Goal: Task Accomplishment & Management: Manage account settings

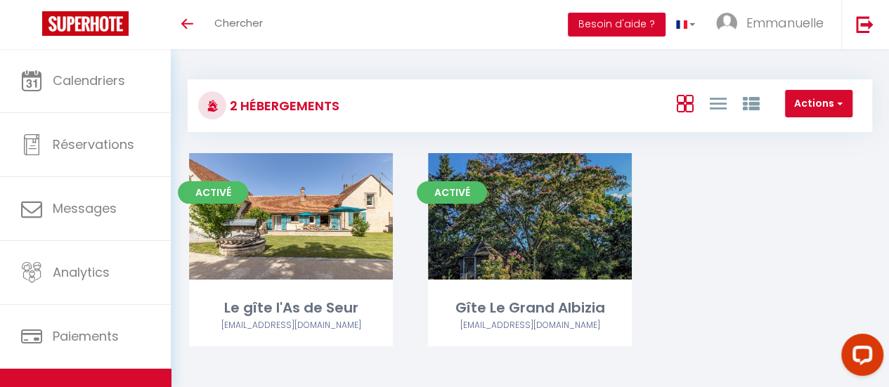
click at [607, 20] on button "Besoin d'aide ?" at bounding box center [617, 25] width 98 height 24
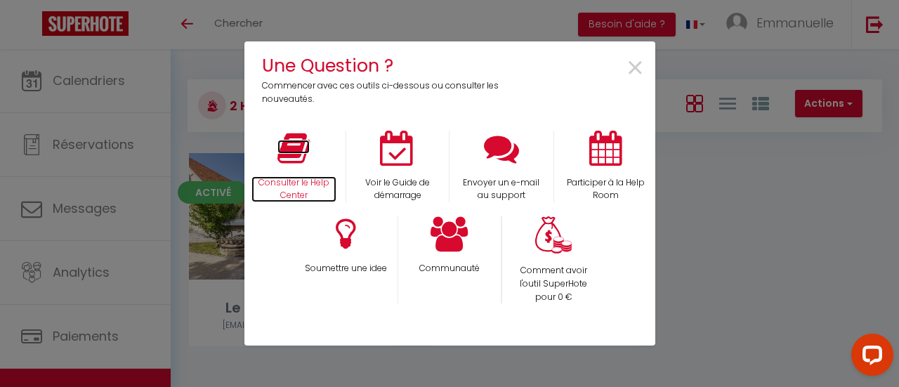
click at [296, 151] on icon at bounding box center [294, 148] width 32 height 35
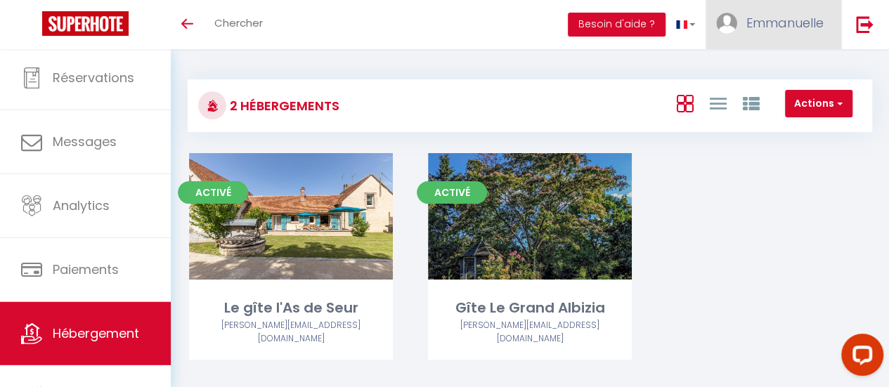
click at [807, 30] on span "Emmanuelle" at bounding box center [784, 23] width 77 height 18
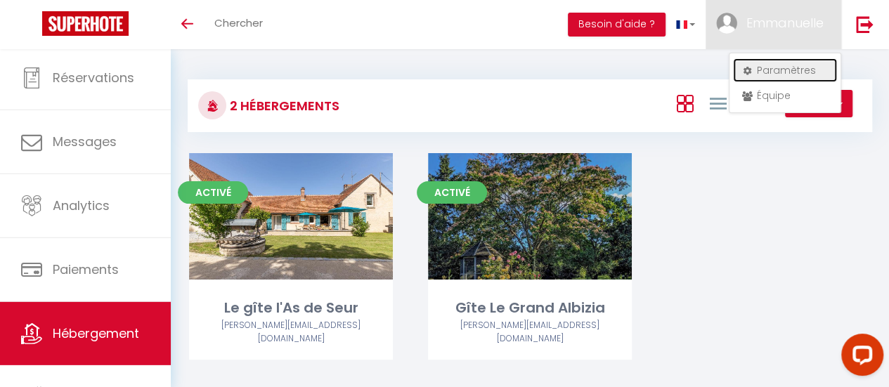
click at [805, 71] on link "Paramètres" at bounding box center [785, 70] width 104 height 24
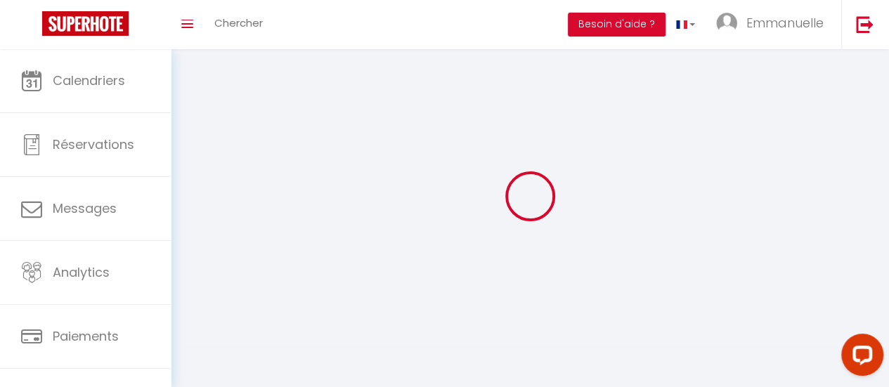
select select
type input "Emmanuelle"
type input "Chartier"
type input "0662515374"
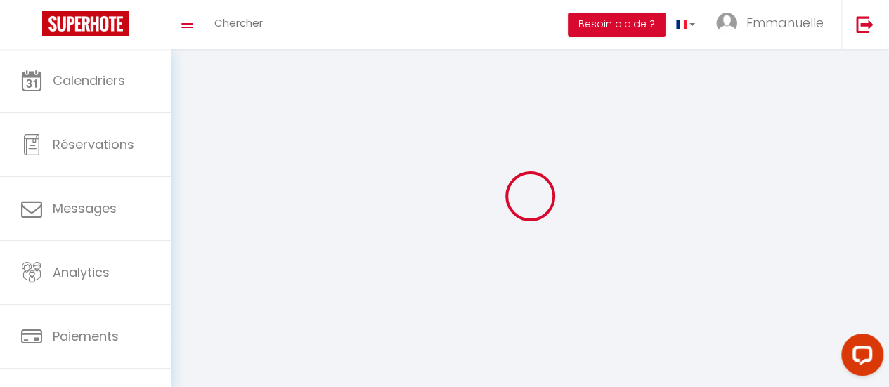
type input "13 rue des montils"
type input "41120"
type input "Seur"
type input "GdJeizjgrmA3VJu75VwPIXAYa"
type input "MXtu3OrHk98iQkAarjFFkfEex"
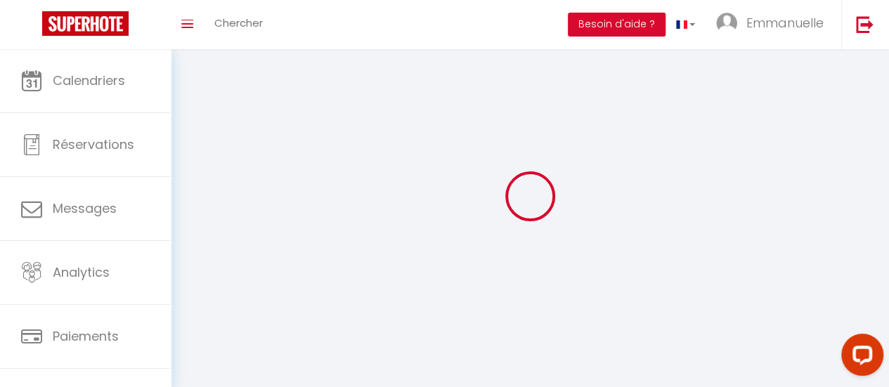
select select "28"
type input "GdJeizjgrmA3VJu75VwPIXAYa"
type input "MXtu3OrHk98iQkAarjFFkfEex"
type input "https://app.superhote.com/#/get-available-rentals/MXtu3OrHk98iQkAarjFFkfEex"
select select "fr"
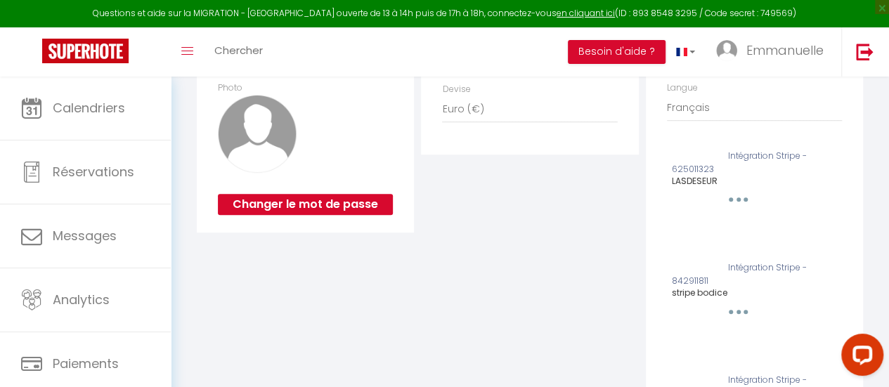
scroll to position [346, 0]
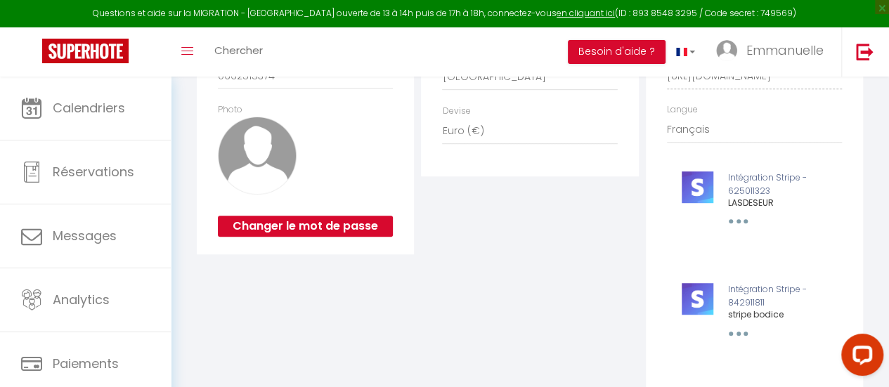
drag, startPoint x: 753, startPoint y: 312, endPoint x: 792, endPoint y: 294, distance: 42.8
click at [792, 249] on div "Intégration Stripe - 842911811 stripe bodice Supprimer Editer" at bounding box center [754, 202] width 195 height 91
drag, startPoint x: 739, startPoint y: 342, endPoint x: 376, endPoint y: 275, distance: 369.5
click at [376, 275] on div "Profil Utilisateur Prénom * Emmanuelle Nom * Chartier Email * chartier.e@neuf.f…" at bounding box center [305, 216] width 224 height 666
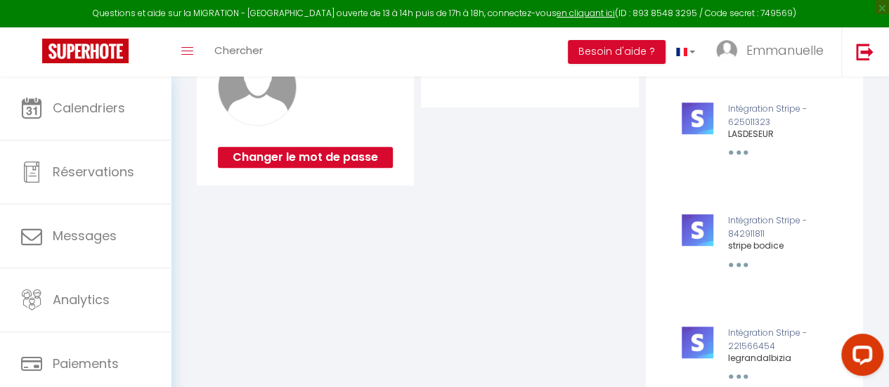
scroll to position [417, 0]
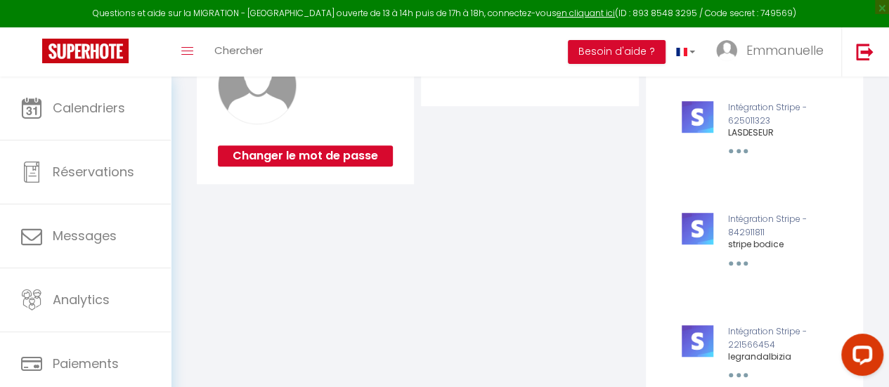
drag, startPoint x: 704, startPoint y: 240, endPoint x: 736, endPoint y: 270, distance: 44.2
click at [736, 164] on button "button" at bounding box center [737, 151] width 44 height 27
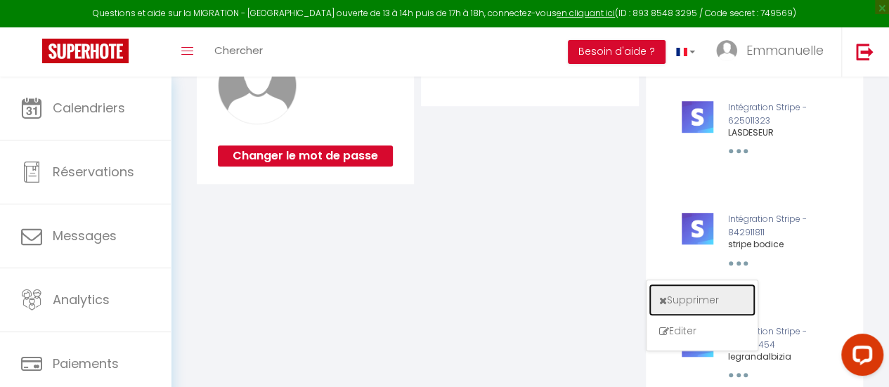
click at [704, 311] on button "Supprimer" at bounding box center [702, 300] width 104 height 30
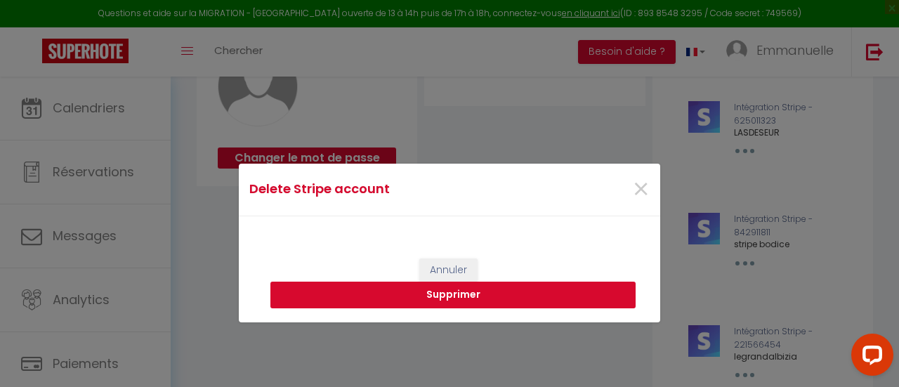
click at [595, 290] on button "Supprimer" at bounding box center [453, 295] width 365 height 27
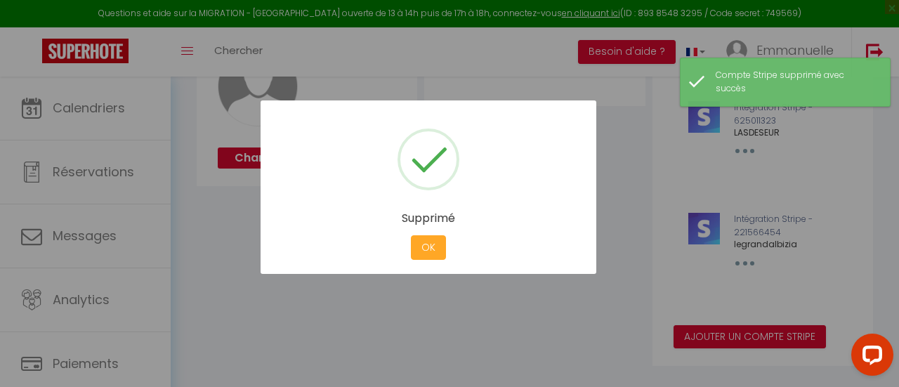
click at [427, 247] on button "OK" at bounding box center [428, 247] width 35 height 25
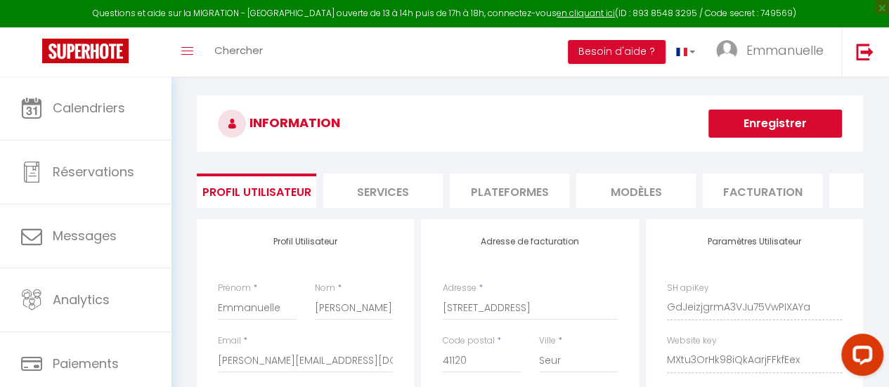
scroll to position [0, 0]
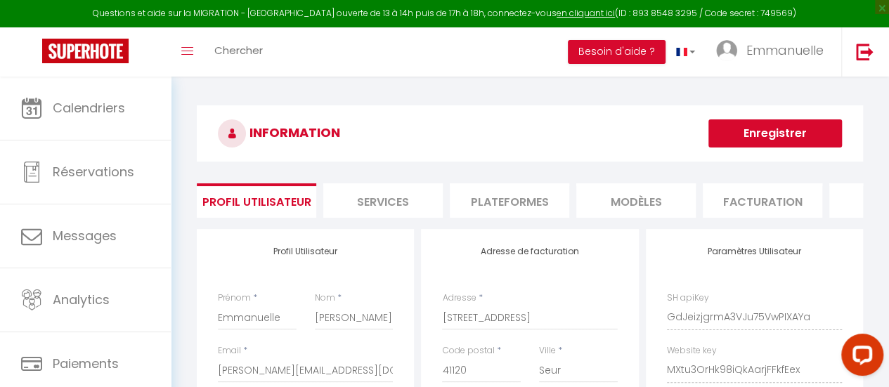
click at [793, 133] on button "Enregistrer" at bounding box center [775, 133] width 134 height 28
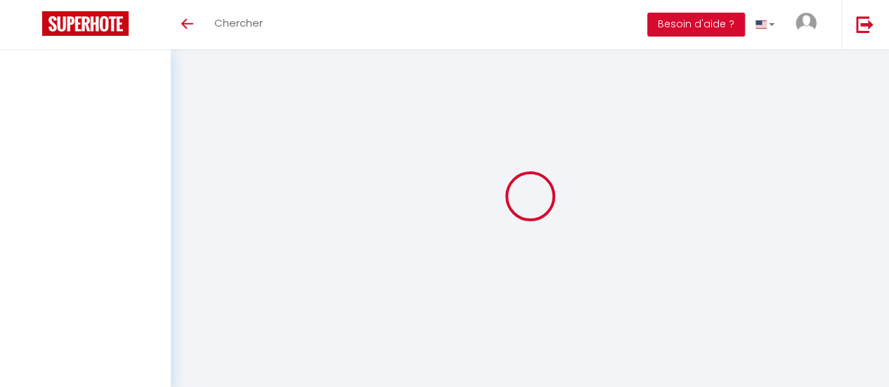
type input "Emmanuelle"
type input "Chartier"
type input "[EMAIL_ADDRESS][DOMAIN_NAME]"
type input "0662515374"
type input "13 rue des montils"
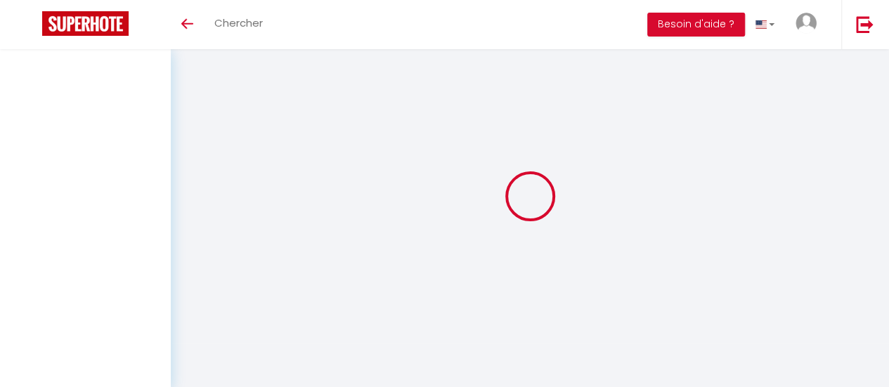
type input "41120"
type input "Seur"
type input "GdJeizjgrmA3VJu75VwPIXAYa"
type input "MXtu3OrHk98iQkAarjFFkfEex"
select select "28"
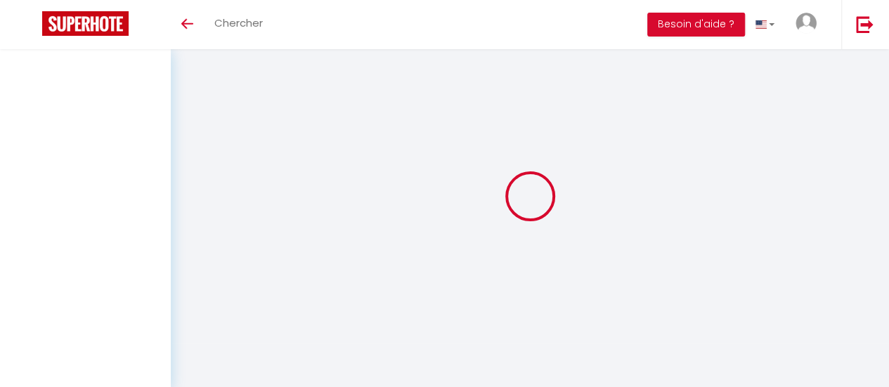
type input "GdJeizjgrmA3VJu75VwPIXAYa"
type input "MXtu3OrHk98iQkAarjFFkfEex"
type input "https://app.superhote.com/#/get-available-rentals/MXtu3OrHk98iQkAarjFFkfEex"
select select "fr"
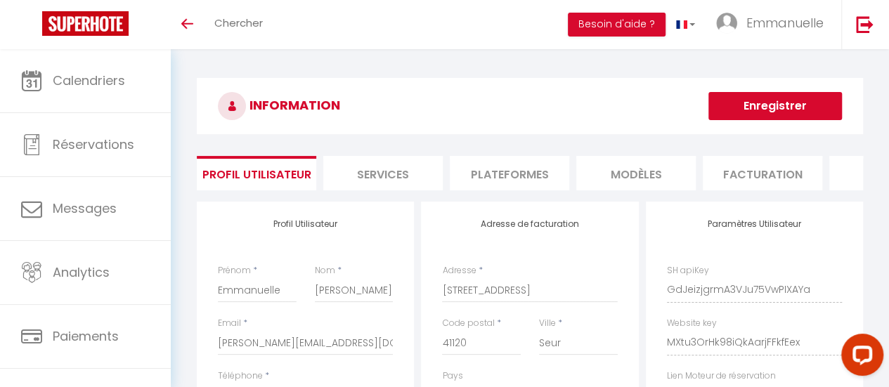
click at [791, 104] on button "Enregistrer" at bounding box center [775, 106] width 134 height 28
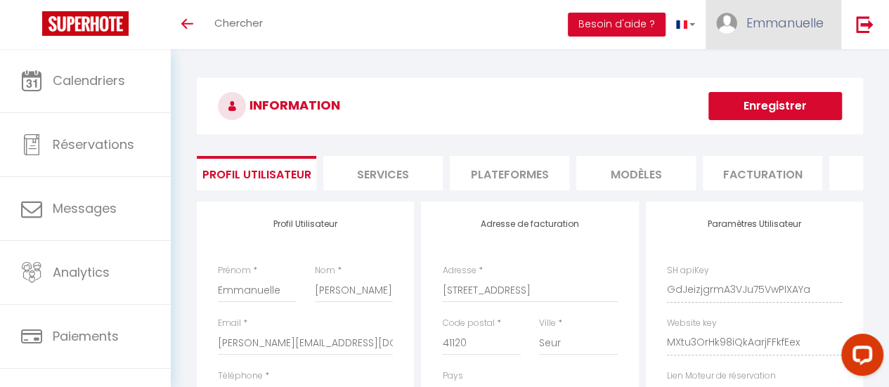
click at [795, 22] on span "Emmanuelle" at bounding box center [784, 23] width 77 height 18
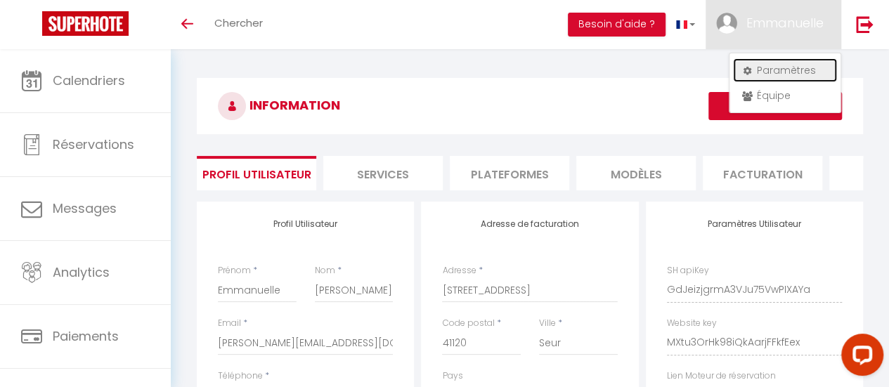
click at [797, 70] on link "Paramètres" at bounding box center [785, 70] width 104 height 24
click at [521, 171] on li "Plateformes" at bounding box center [509, 173] width 119 height 34
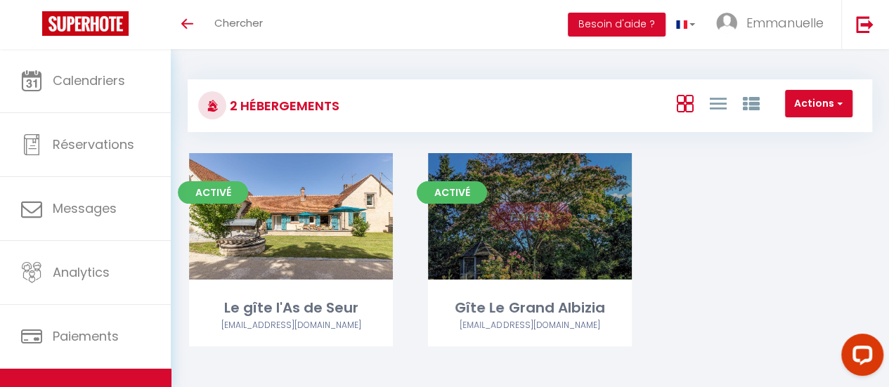
click at [552, 218] on link "Editer" at bounding box center [530, 216] width 84 height 28
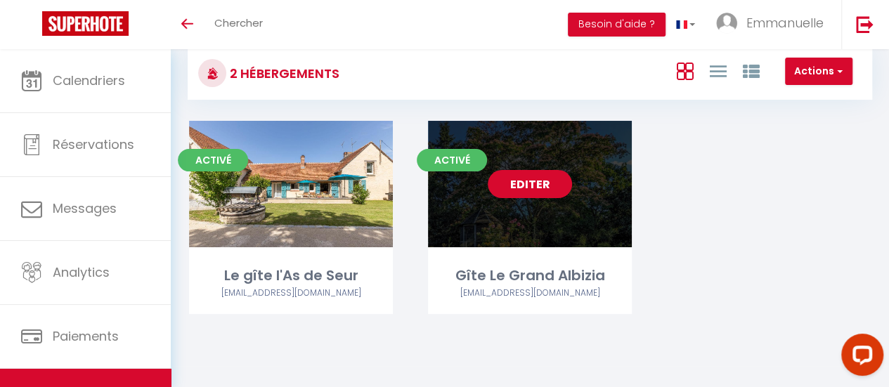
scroll to position [49, 0]
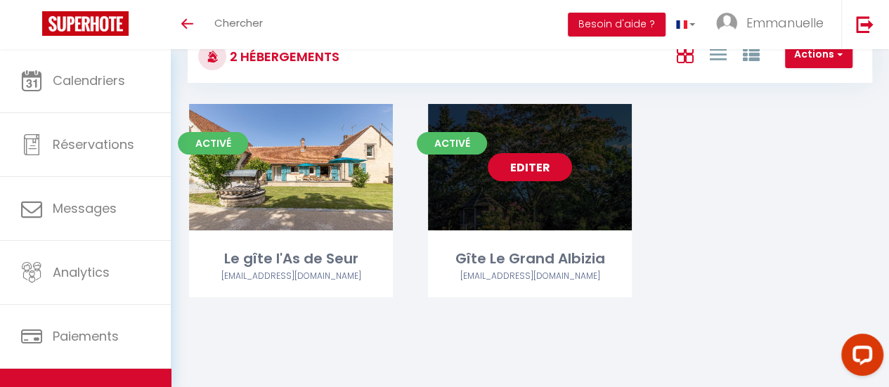
click at [540, 171] on link "Editer" at bounding box center [530, 167] width 84 height 28
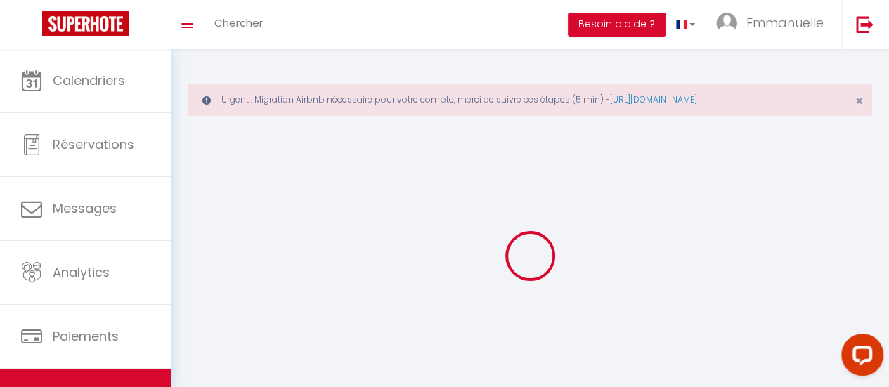
select select
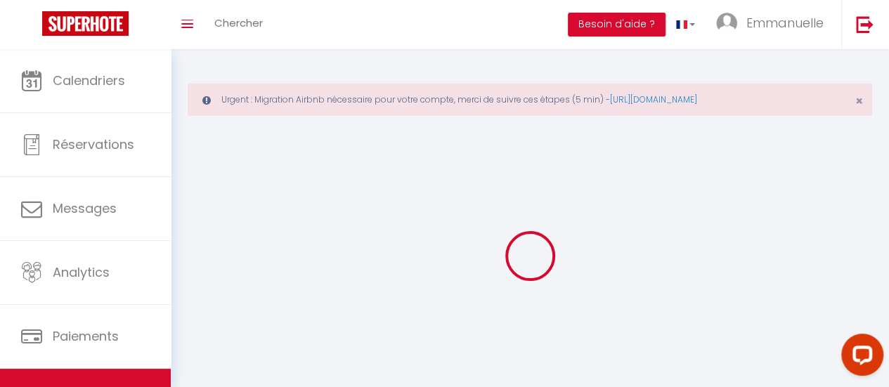
select select
checkbox input "false"
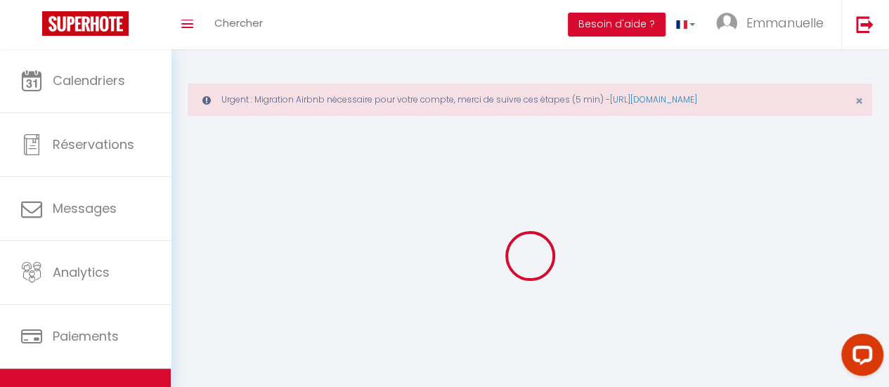
select select
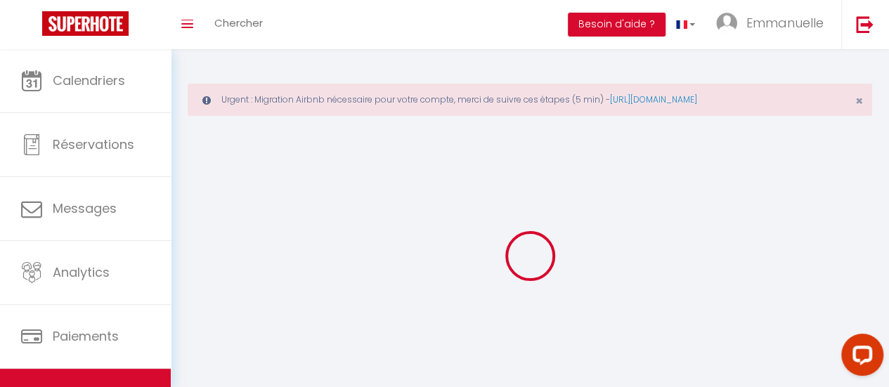
select select
checkbox input "false"
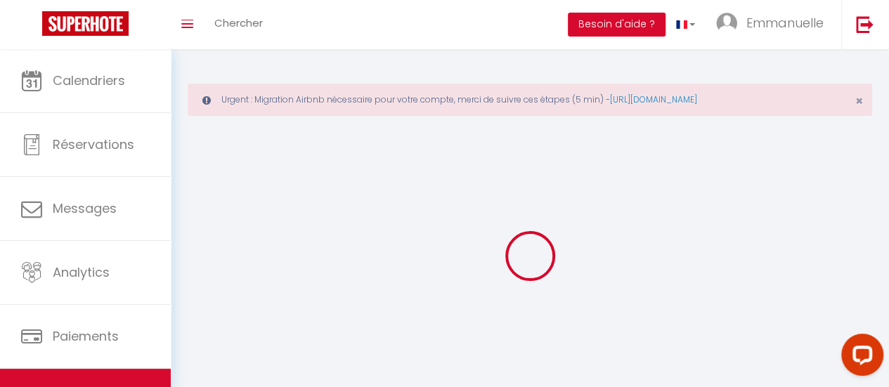
checkbox input "false"
select select
select select "28"
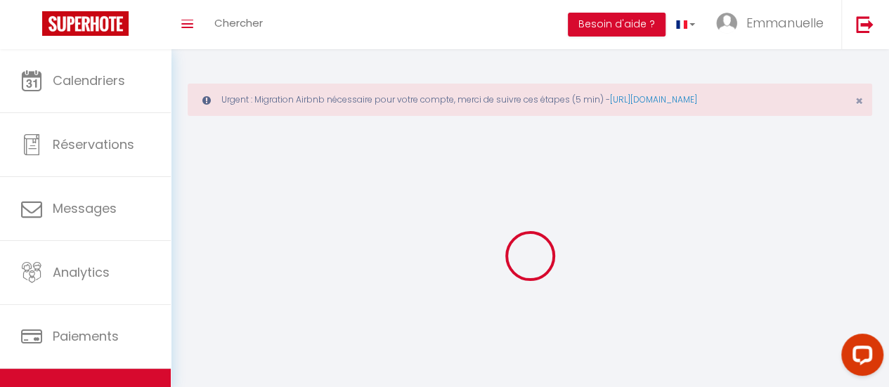
select select
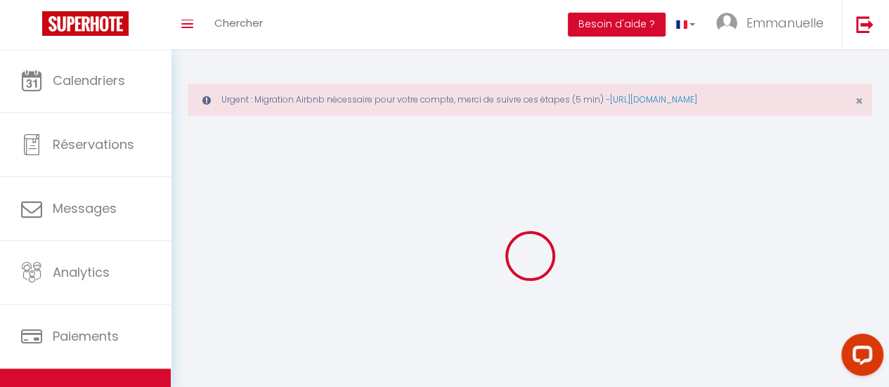
select select
checkbox input "false"
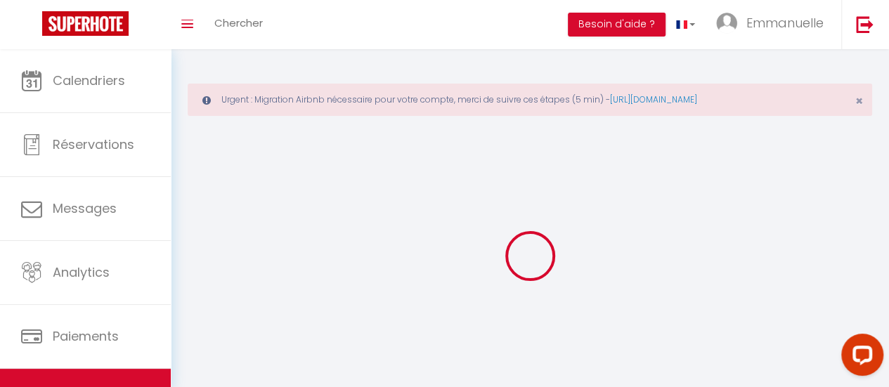
select select
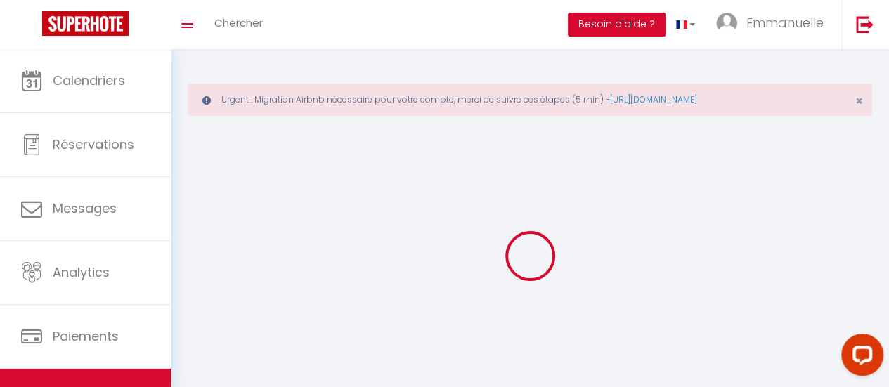
select select
checkbox input "false"
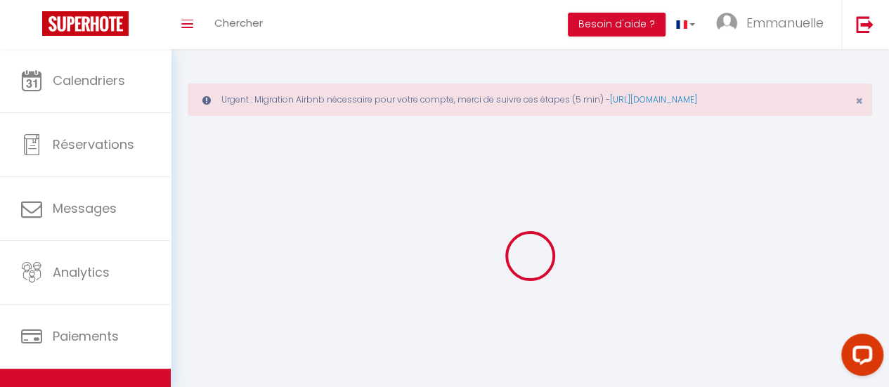
checkbox input "false"
select select
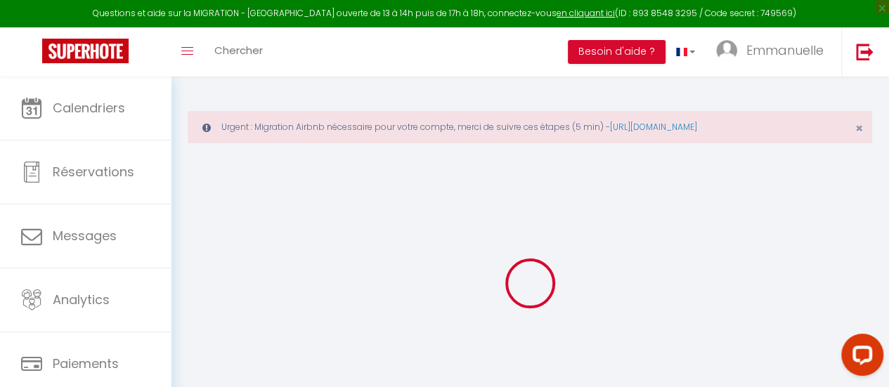
select select
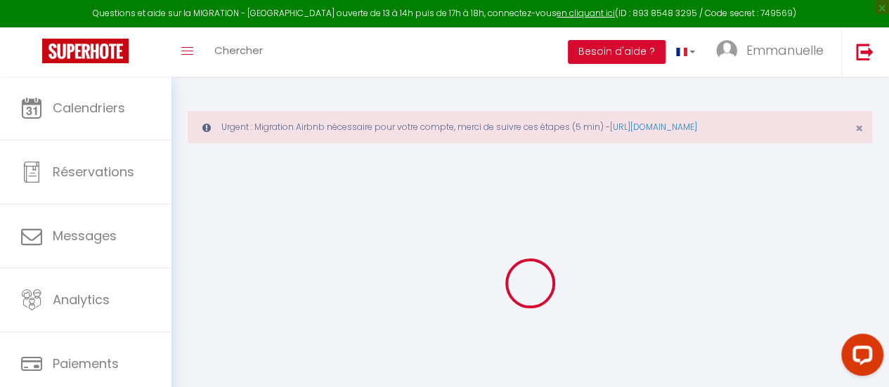
select select
checkbox input "false"
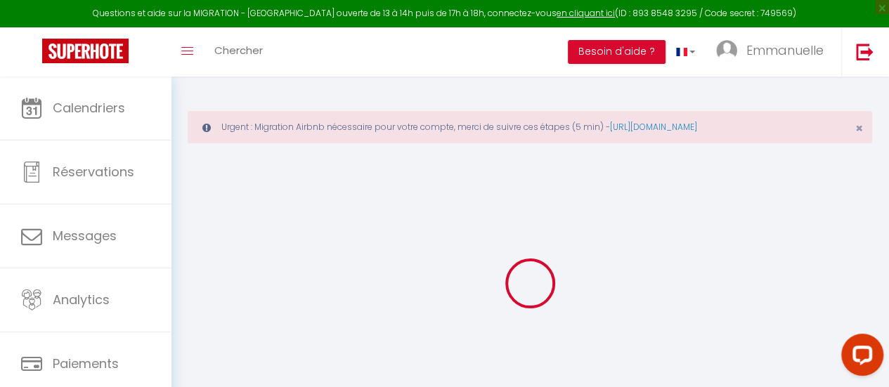
select select
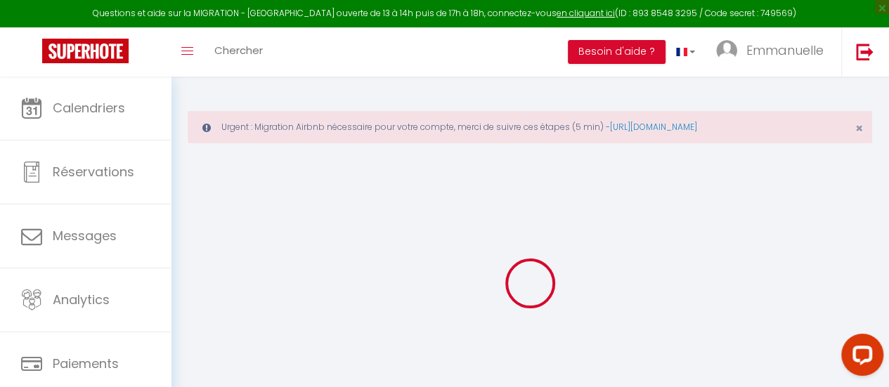
select select
checkbox input "false"
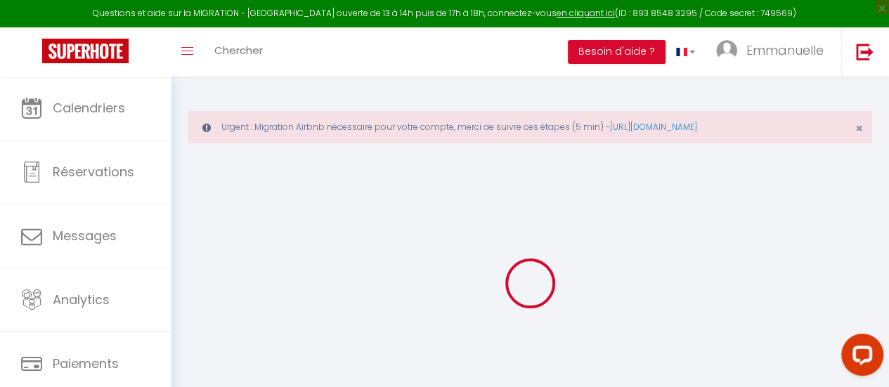
checkbox input "false"
select select
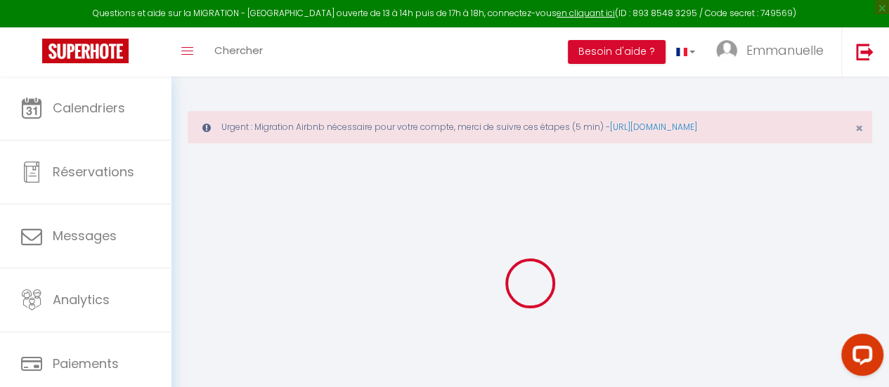
select select
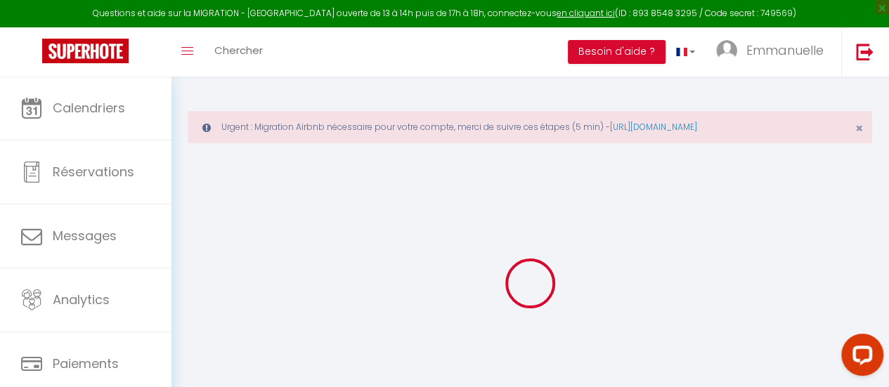
checkbox input "false"
select select
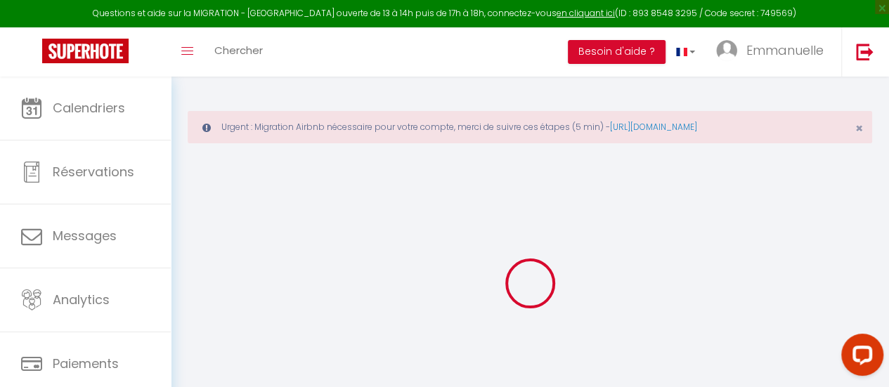
select select
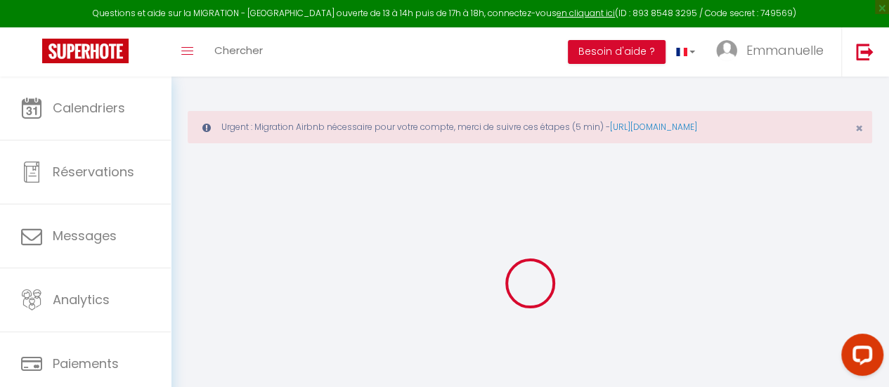
select select
checkbox input "false"
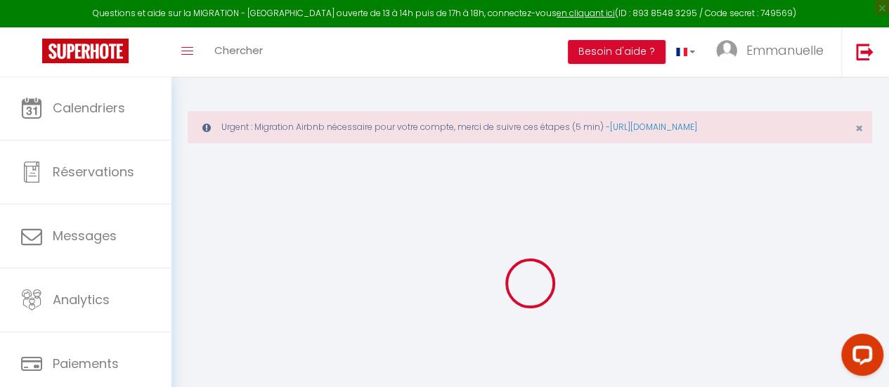
checkbox input "false"
select select
type input "Gîte Le Grand Albizia"
type input "[PERSON_NAME]"
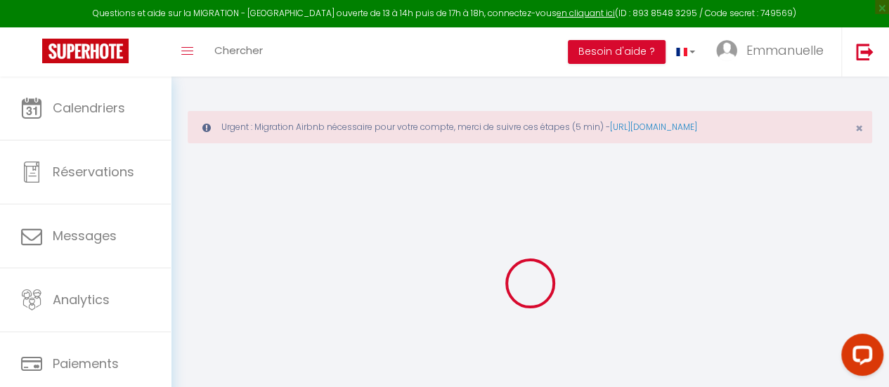
type input "Azzoug"
type input "[STREET_ADDRESS]"
type input "41120"
type input "Cellettes"
select select "houses"
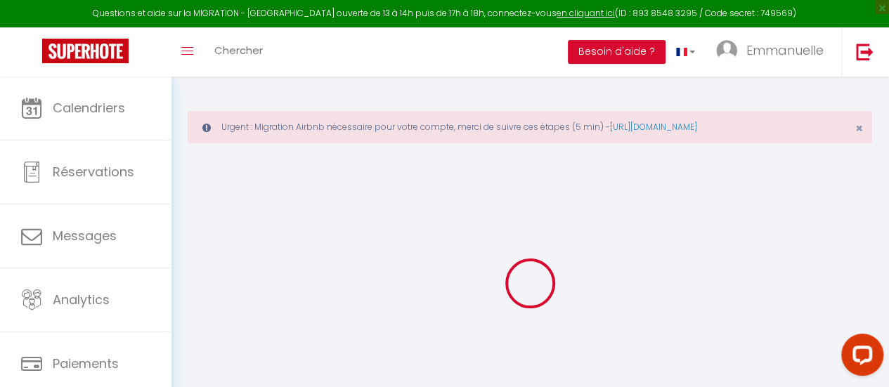
select select "9"
select select "4"
select select "2"
type input "220"
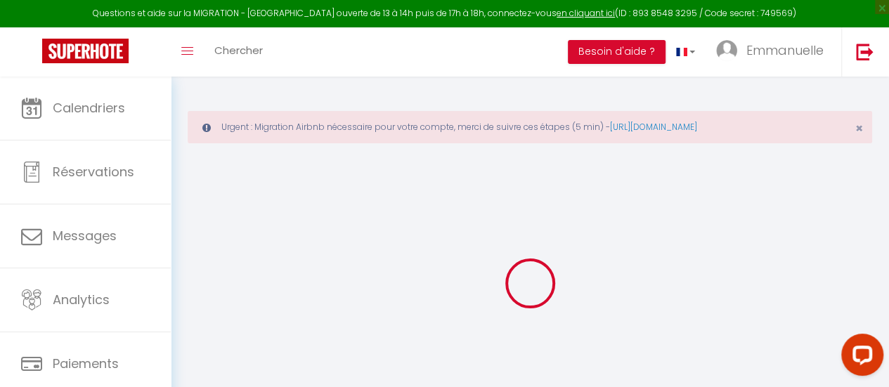
type input "140"
select select
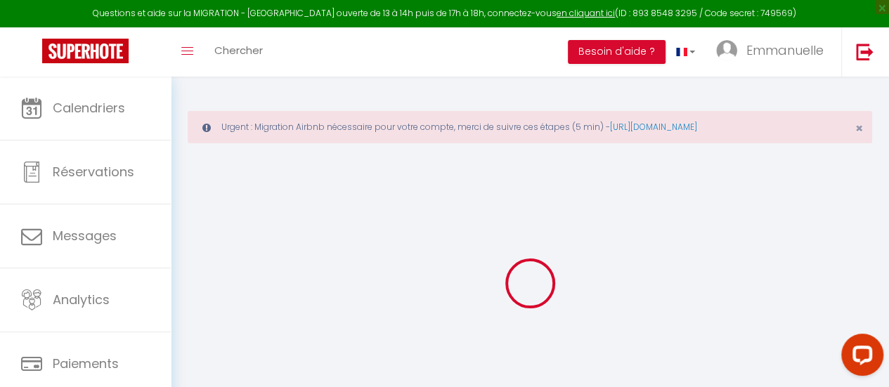
select select
type input "[STREET_ADDRESS]"
type input "41120"
type input "Cellettes"
type input "[EMAIL_ADDRESS][DOMAIN_NAME]"
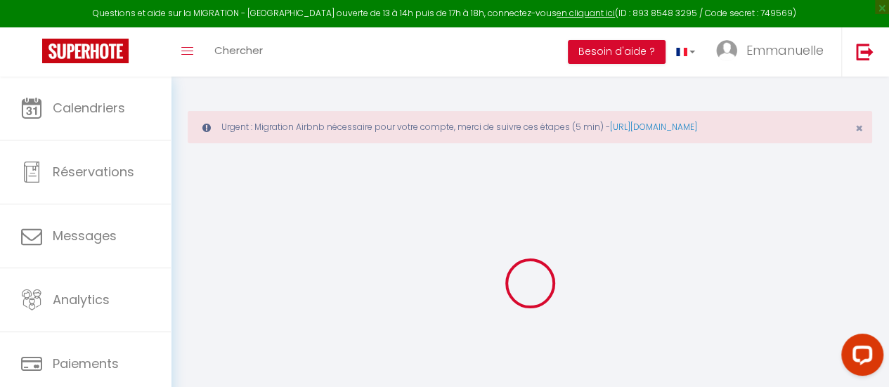
select select "13706"
checkbox input "false"
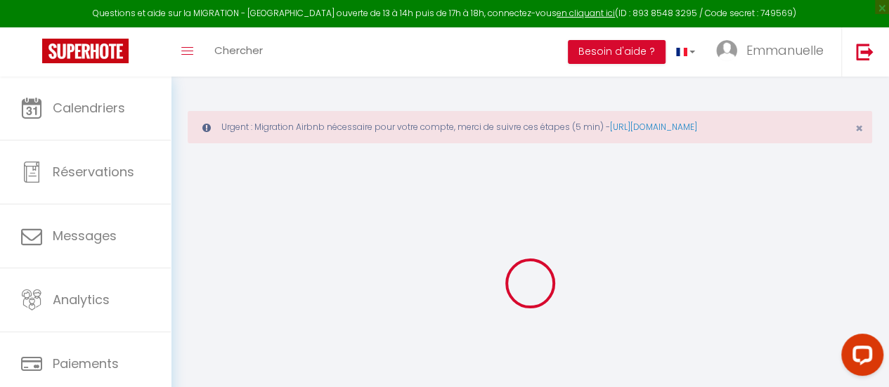
select select
type input "0"
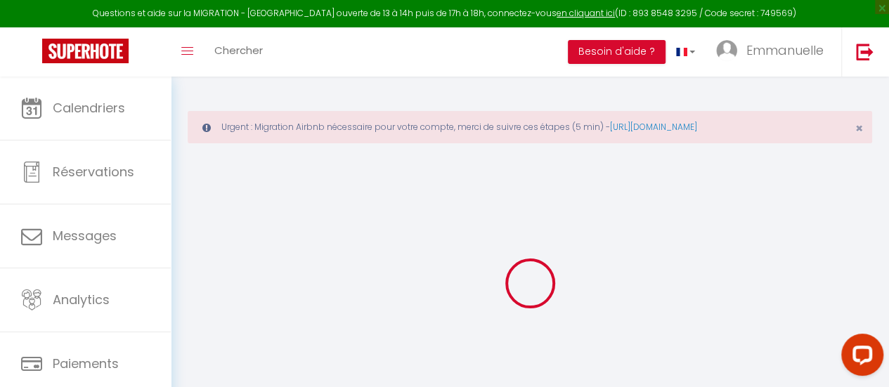
type input "0"
select select
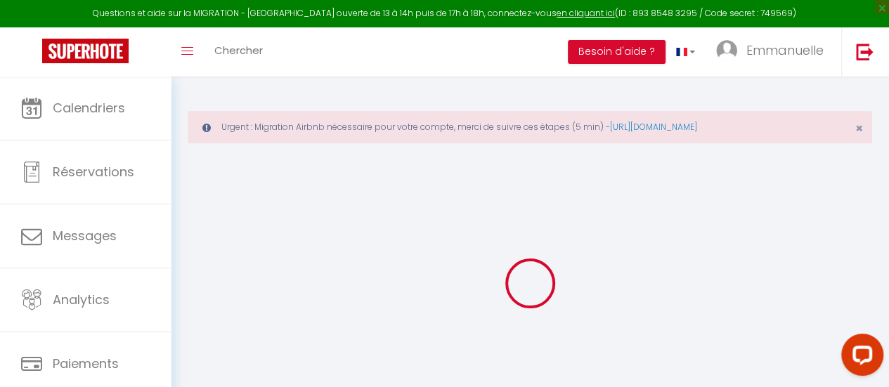
select select
checkbox input "false"
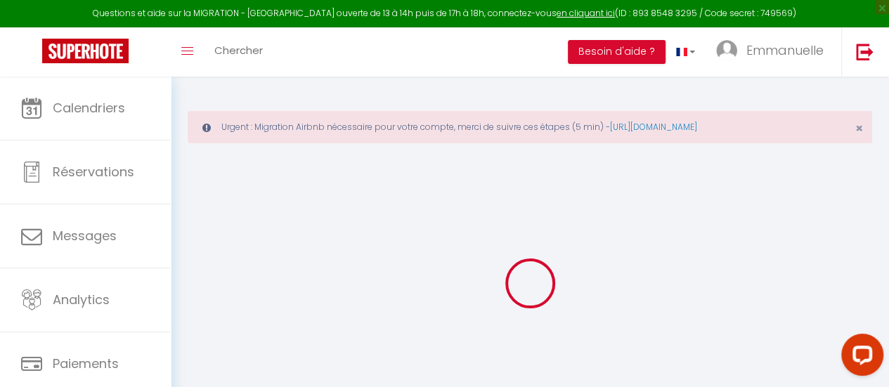
select select
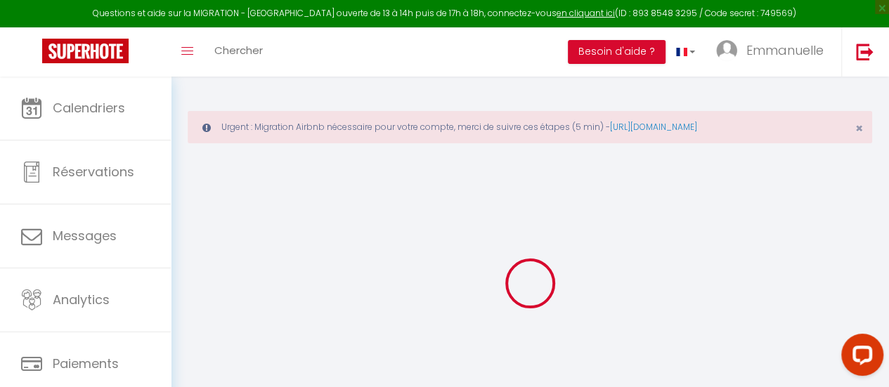
checkbox input "false"
select select
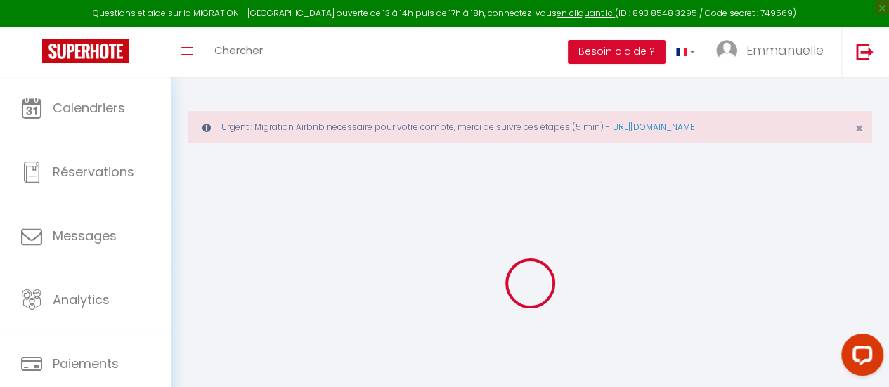
select select
checkbox input "false"
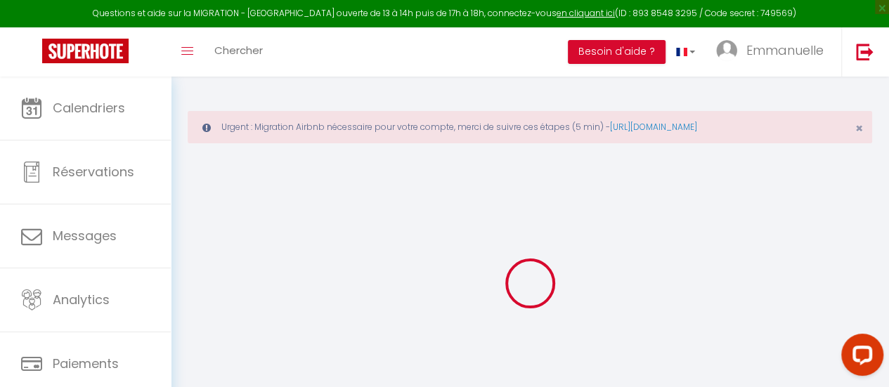
checkbox input "false"
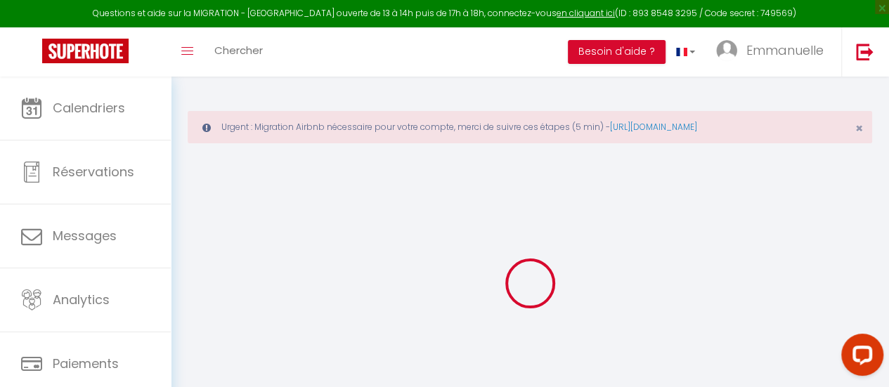
checkbox input "false"
select select "17:00"
select select "20:00"
select select "10:00"
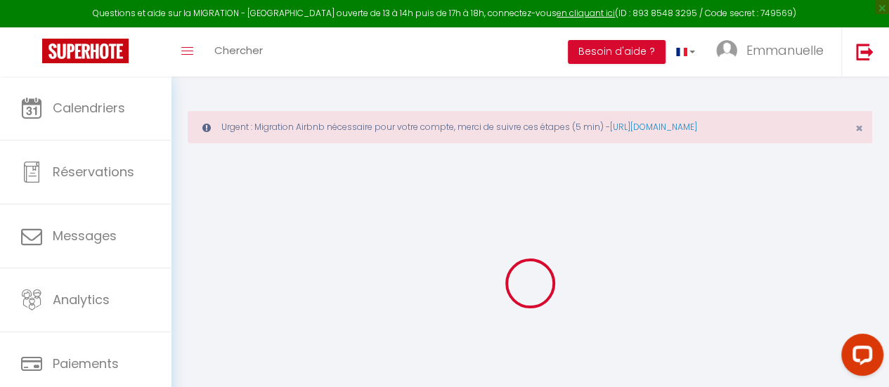
select select "30"
checkbox input "false"
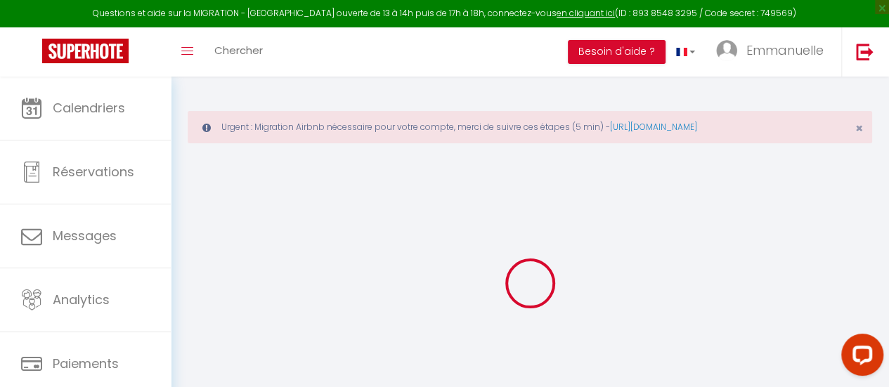
checkbox input "false"
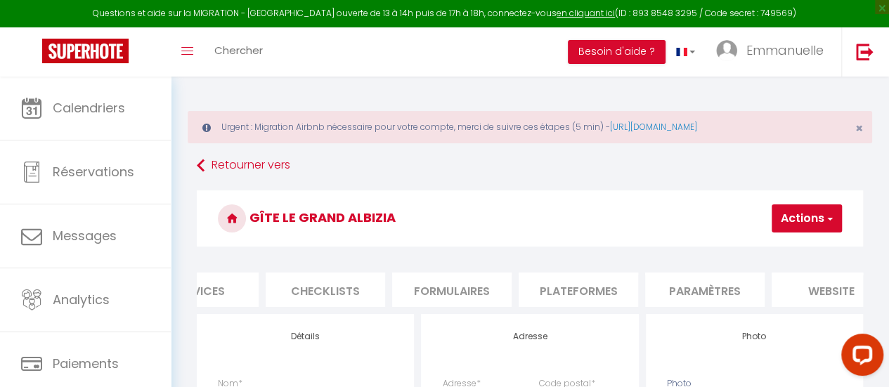
scroll to position [0, 455]
click at [559, 275] on li "Plateformes" at bounding box center [560, 290] width 119 height 34
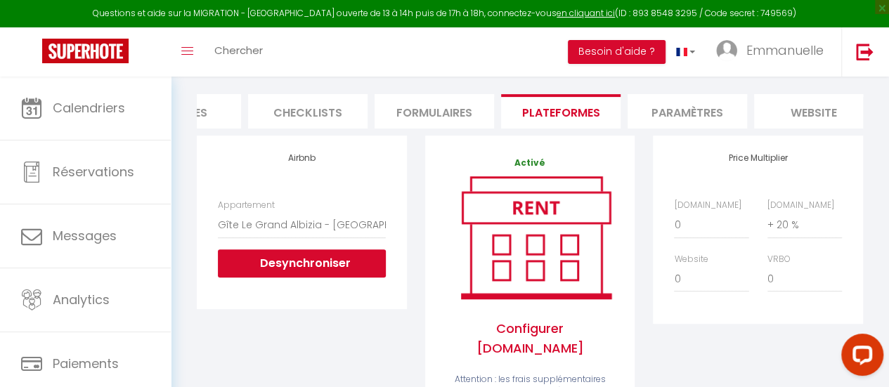
scroll to position [211, 0]
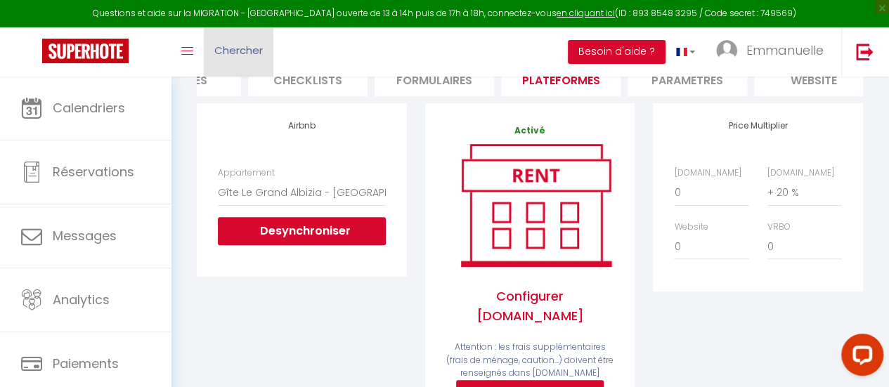
checkbox input "false"
